Goal: Transaction & Acquisition: Purchase product/service

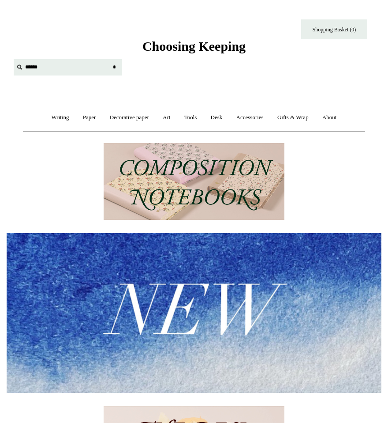
click at [34, 71] on input "text" at bounding box center [68, 67] width 109 height 16
type input "*"
type input "********"
click at [110, 59] on input "*" at bounding box center [114, 66] width 9 height 15
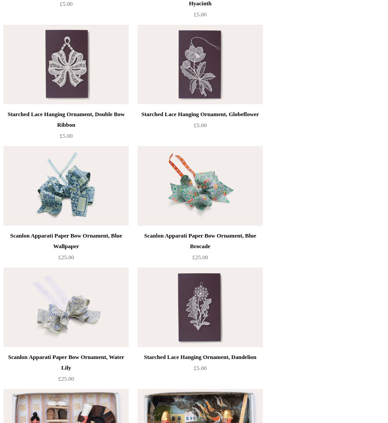
scroll to position [216, 0]
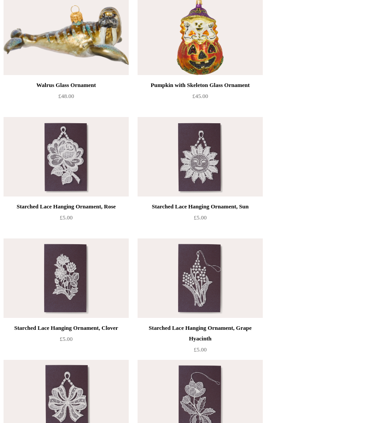
click at [225, 49] on img at bounding box center [200, 35] width 125 height 79
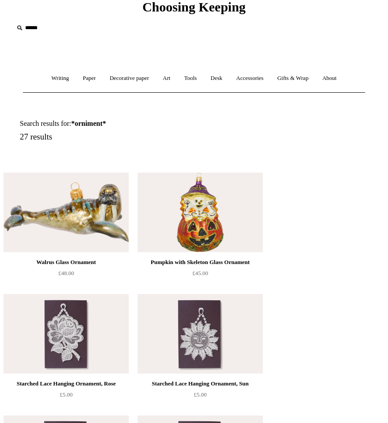
scroll to position [28, 0]
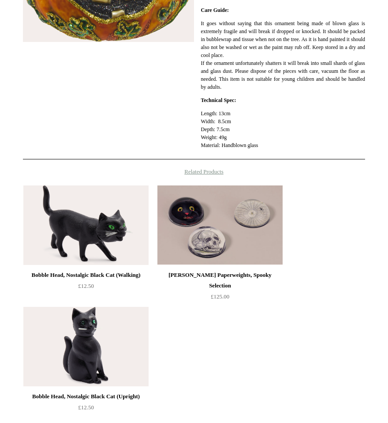
scroll to position [505, 0]
